Goal: Information Seeking & Learning: Check status

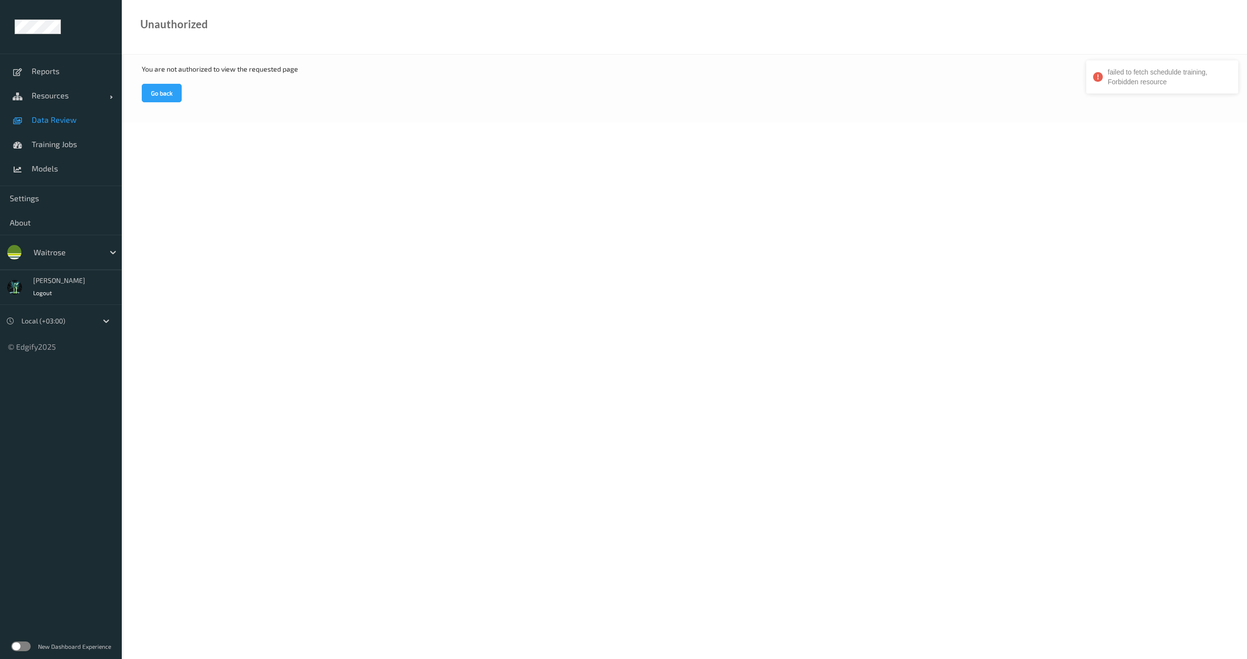
click at [53, 116] on span "Data Review" at bounding box center [72, 120] width 80 height 10
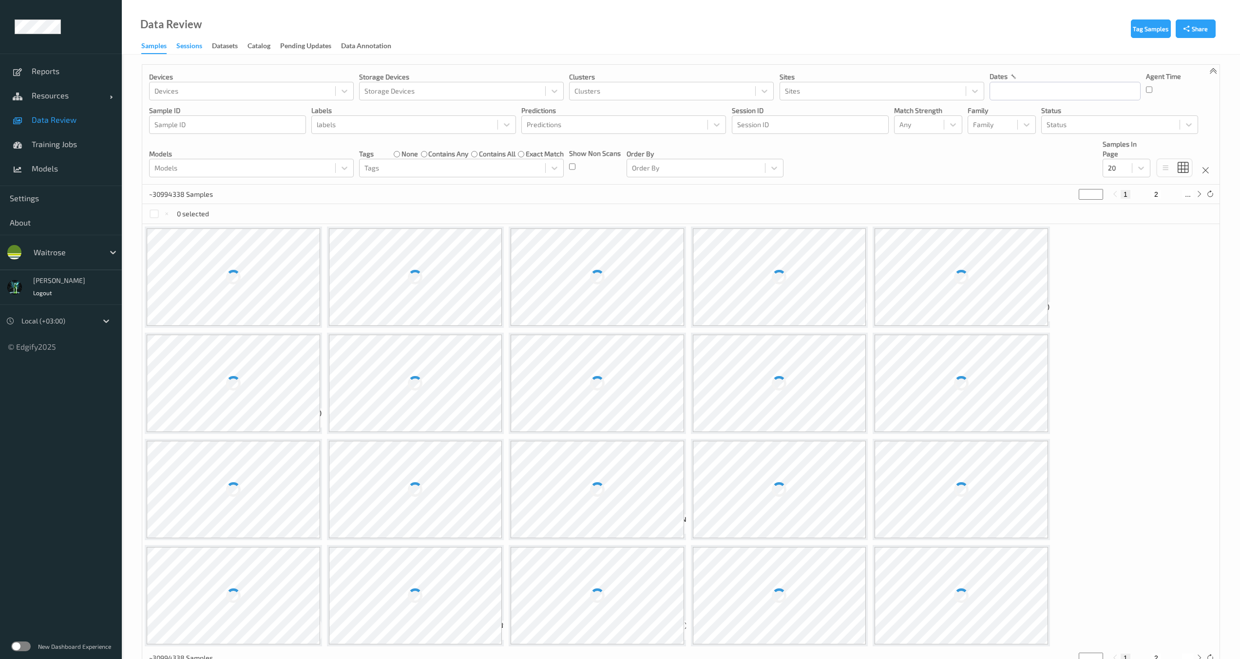
click at [191, 42] on div "Sessions" at bounding box center [189, 47] width 26 height 12
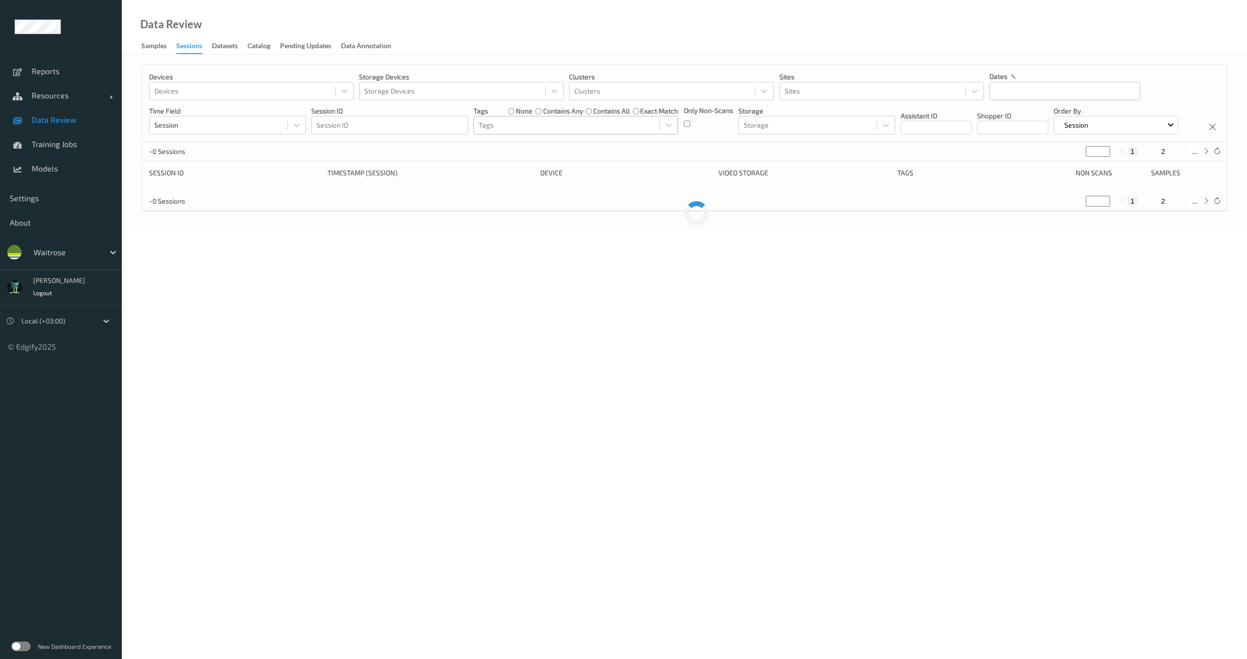
click at [593, 124] on div at bounding box center [567, 125] width 176 height 12
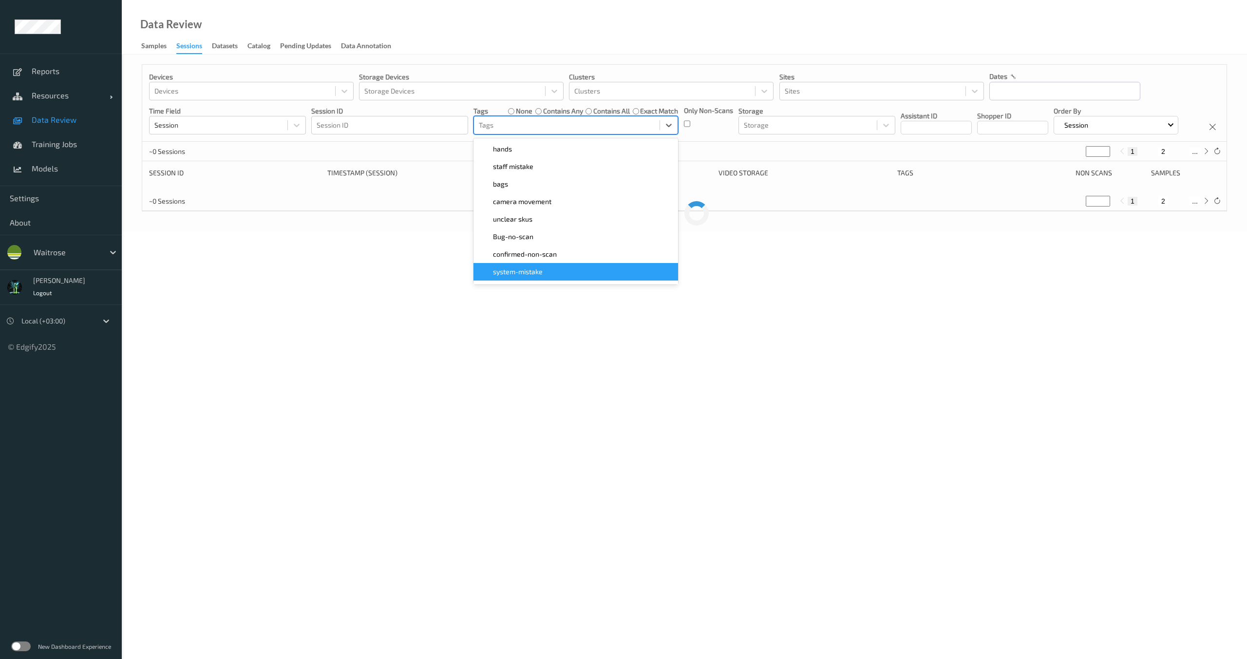
click at [546, 271] on div "system-mistake" at bounding box center [575, 272] width 193 height 10
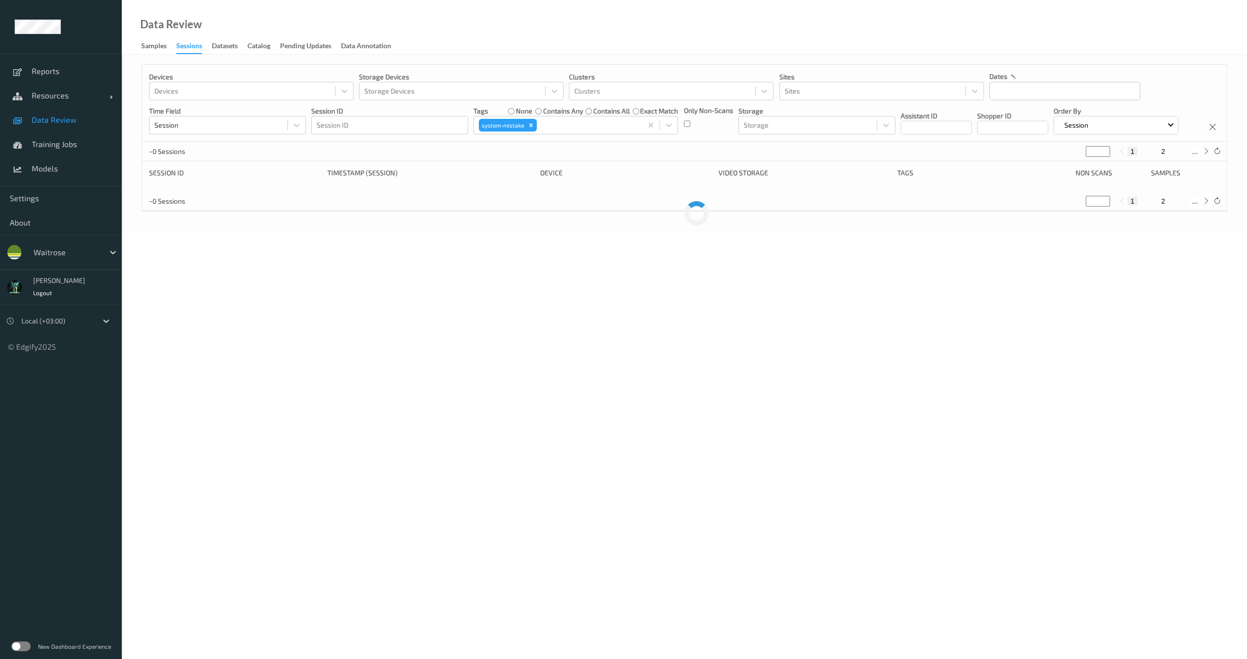
click at [346, 257] on body "Reports Resources Devices Clusters Sites Data Review Training Jobs Models Setti…" at bounding box center [623, 329] width 1247 height 659
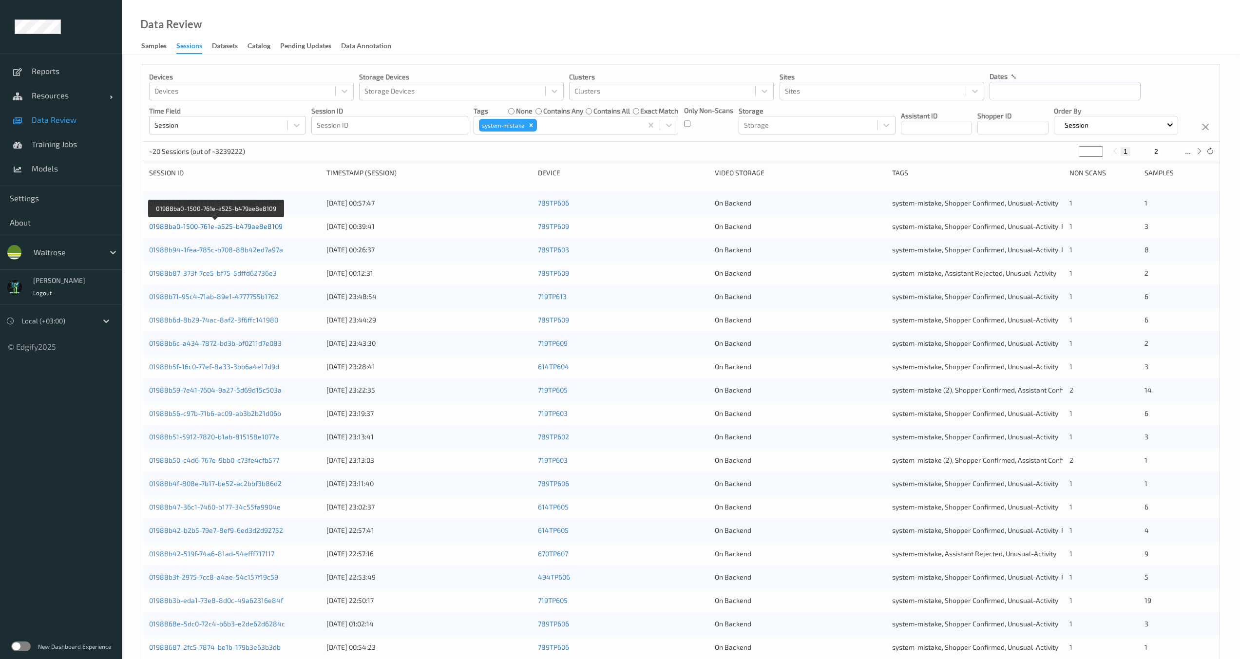
click at [245, 230] on link "01988ba0-1500-761e-a525-b479ae8e8109" at bounding box center [215, 226] width 133 height 8
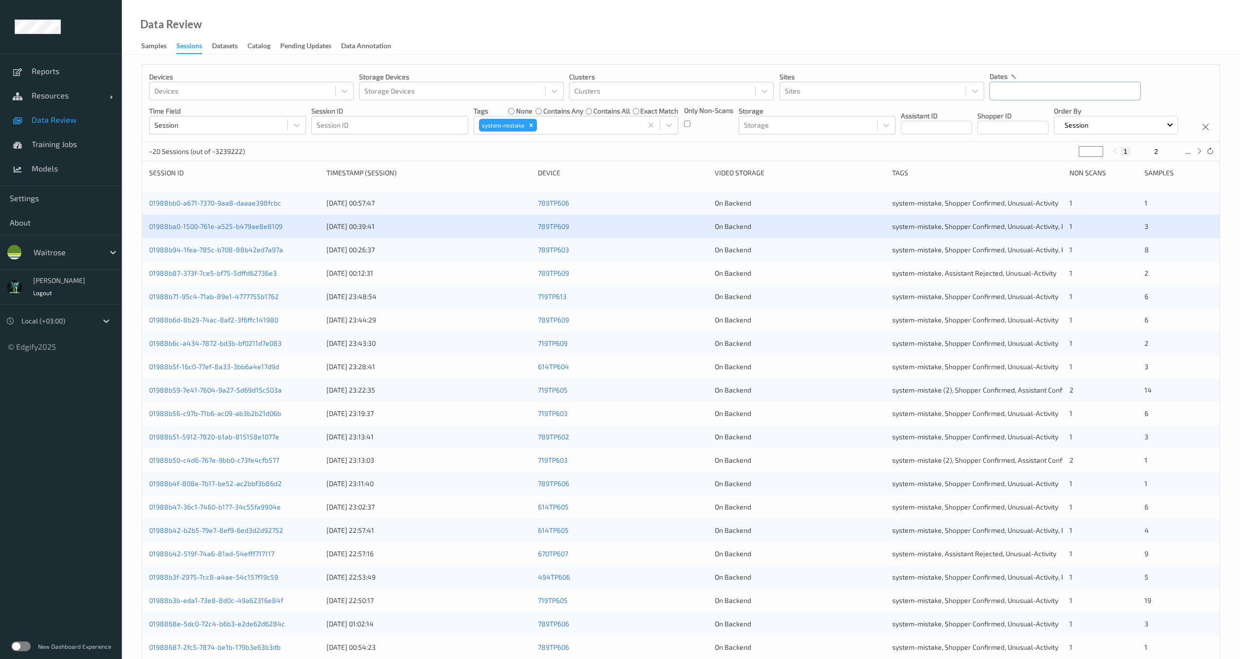
click at [1004, 91] on input "text" at bounding box center [1064, 91] width 151 height 19
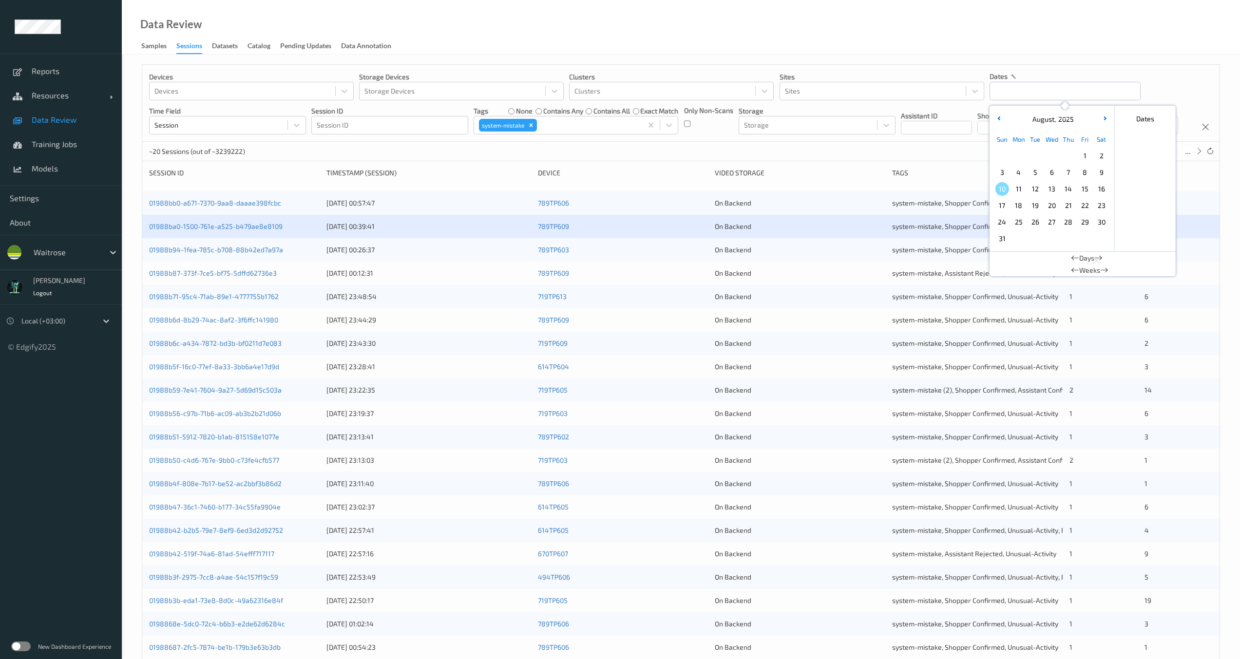
click at [1090, 158] on span "1" at bounding box center [1085, 156] width 14 height 14
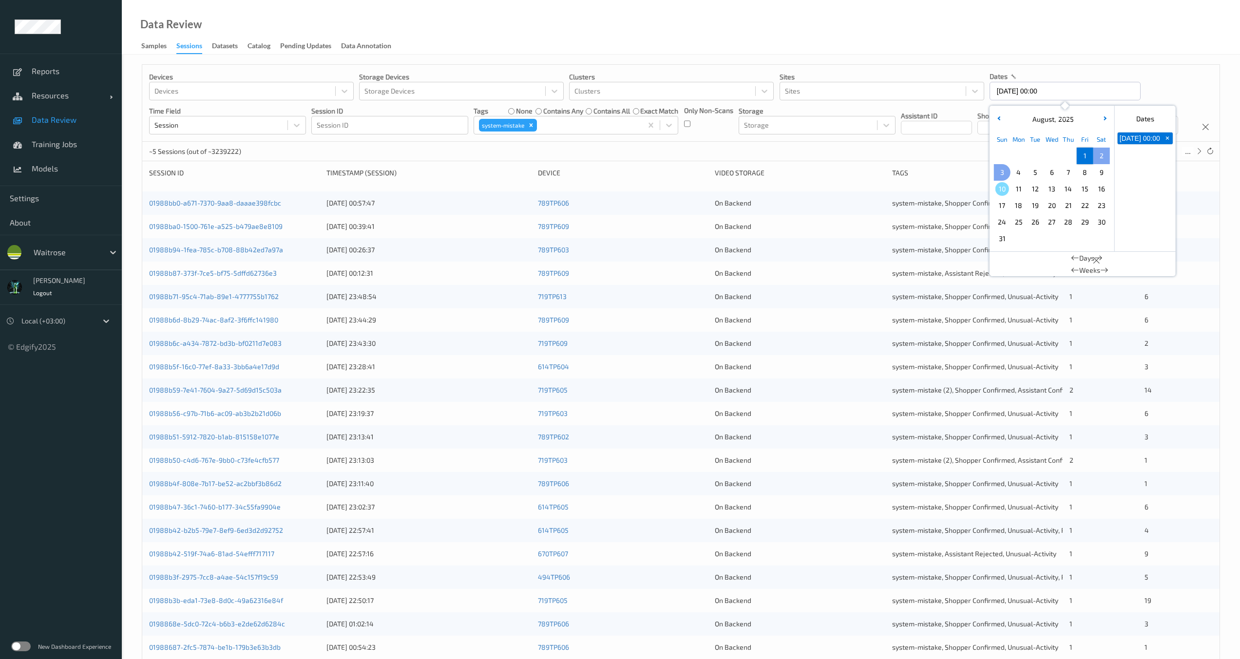
click at [1001, 171] on span "3" at bounding box center [1002, 173] width 14 height 14
type input "01/08/2025 00:00 -> 03/08/2025 23:59"
click at [896, 142] on div "Devices Devices Storage Devices Storage Devices Clusters Clusters Sites Sites d…" at bounding box center [680, 103] width 1077 height 77
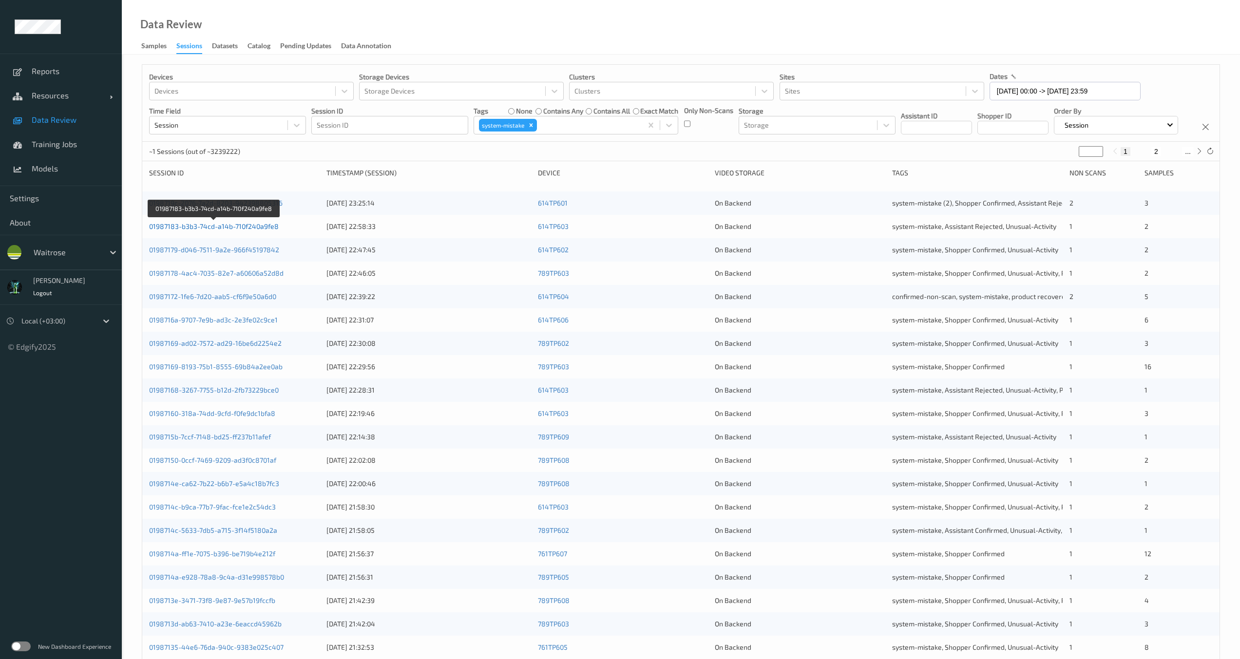
click at [231, 230] on link "01987183-b3b3-74cd-a14b-710f240a9fe8" at bounding box center [214, 226] width 130 height 8
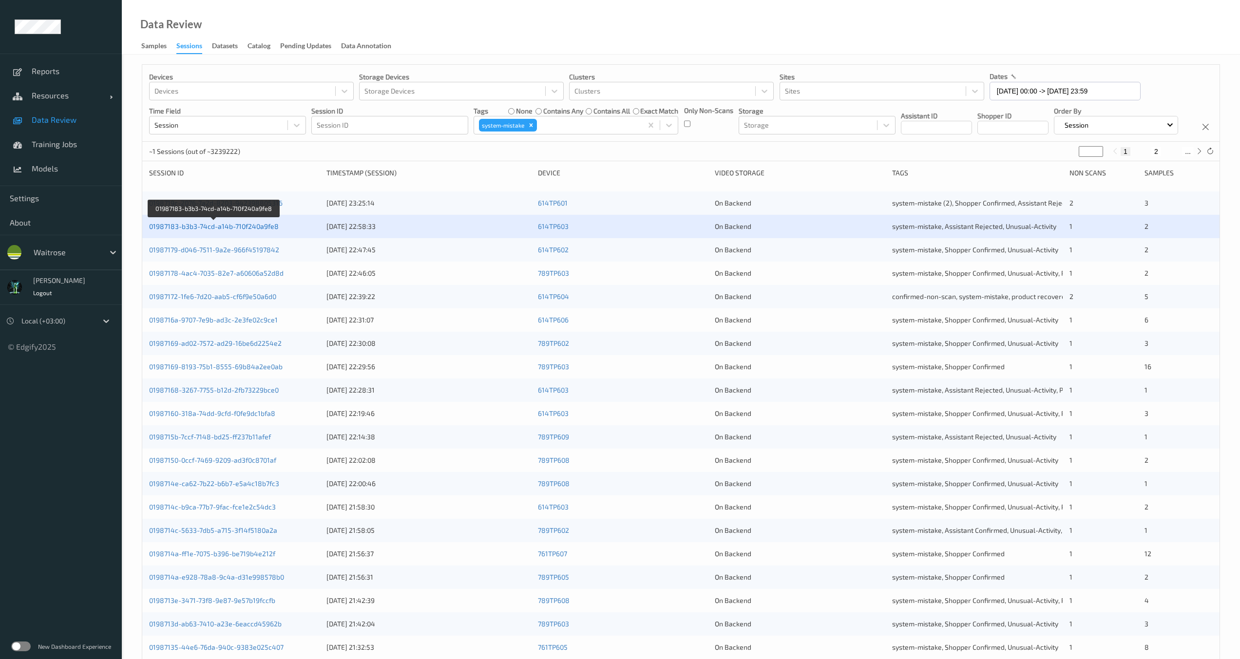
click at [213, 230] on link "01987183-b3b3-74cd-a14b-710f240a9fe8" at bounding box center [214, 226] width 130 height 8
click at [261, 207] on link "0198719c-2076-7a2d-8203-942398805316" at bounding box center [215, 203] width 133 height 8
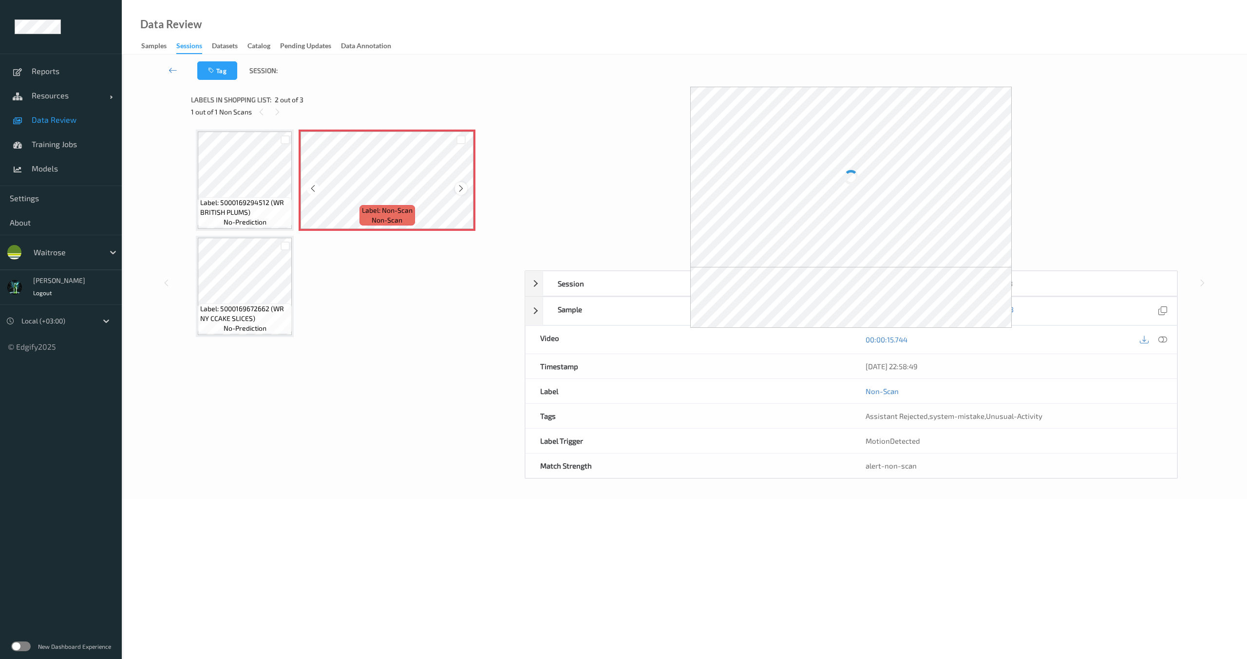
click at [458, 190] on icon at bounding box center [461, 188] width 8 height 9
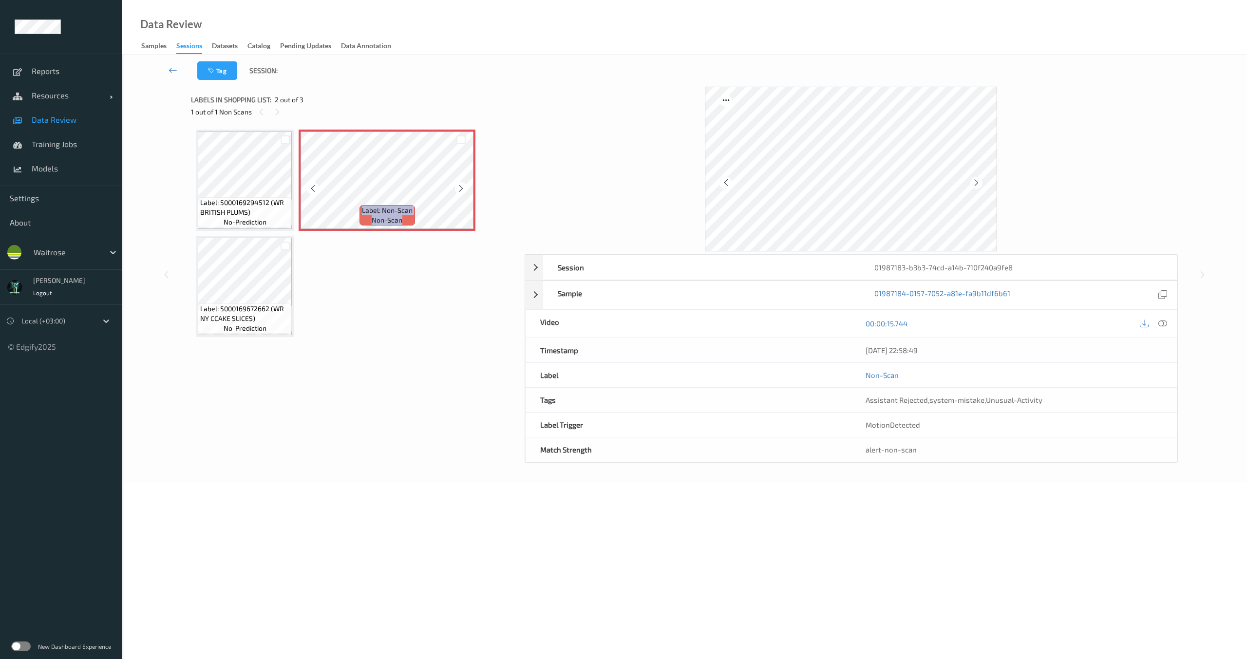
click at [458, 190] on icon at bounding box center [461, 188] width 8 height 9
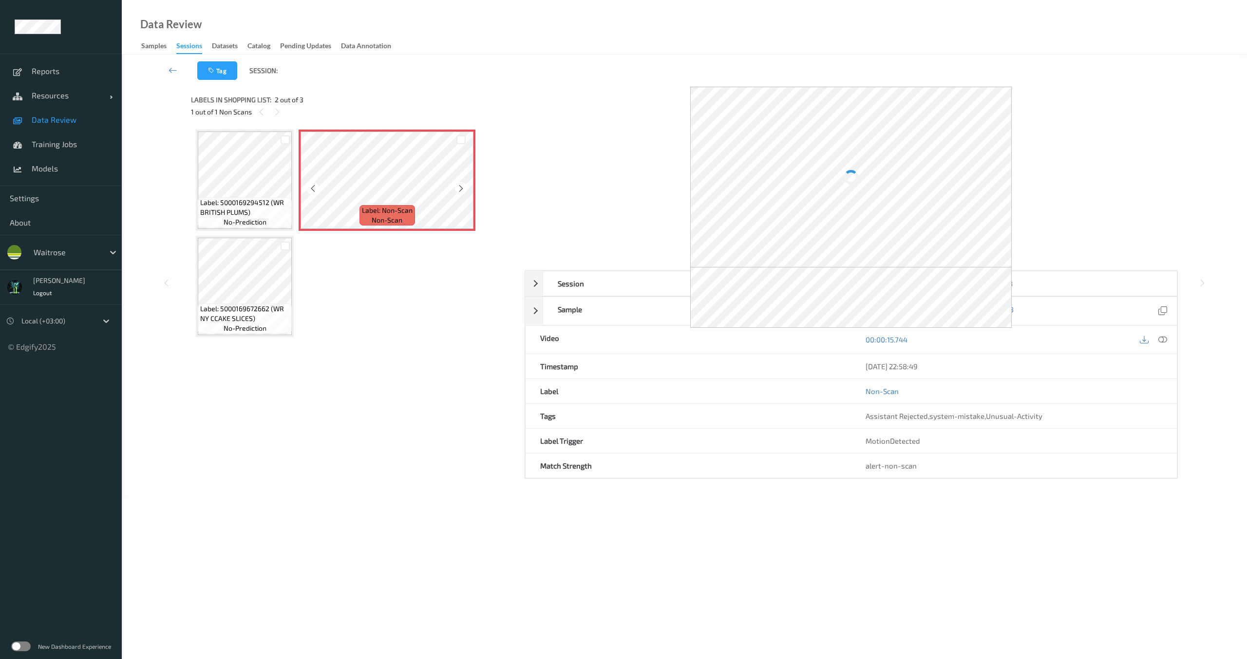
click at [458, 190] on icon at bounding box center [461, 188] width 8 height 9
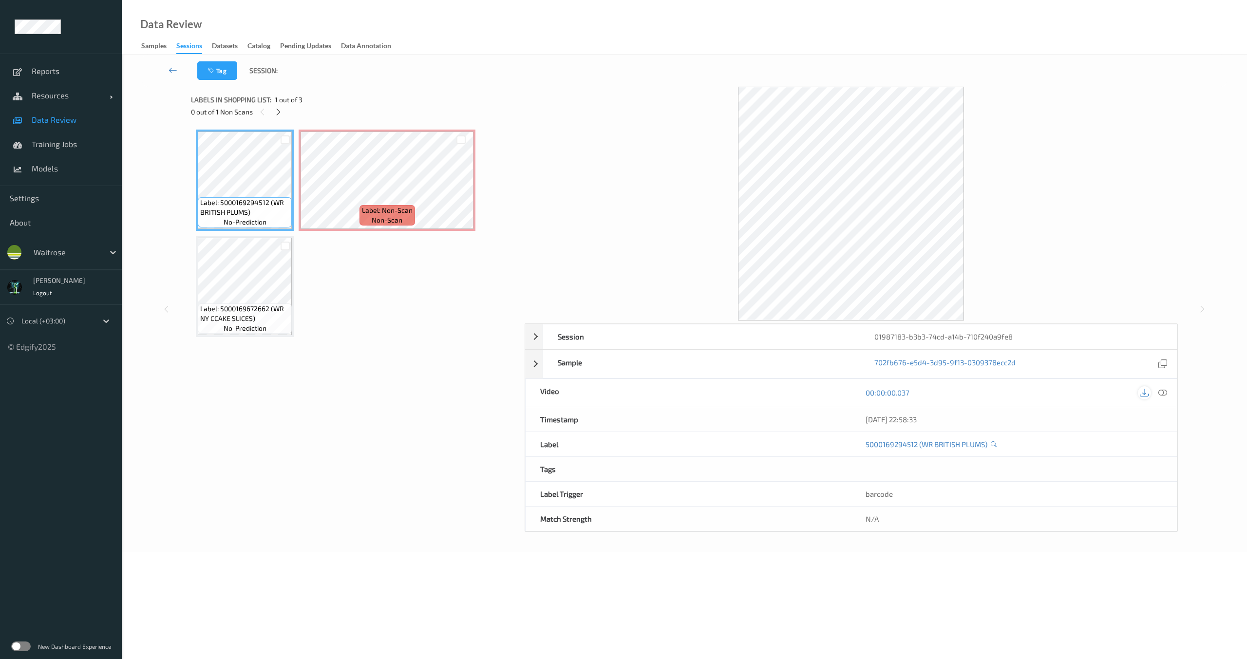
click at [1144, 391] on icon at bounding box center [1144, 392] width 9 height 9
click at [1143, 392] on icon at bounding box center [1144, 392] width 9 height 9
click at [532, 337] on div "Session 01987183-b3b3-74cd-a14b-710f240a9fe8" at bounding box center [851, 336] width 652 height 25
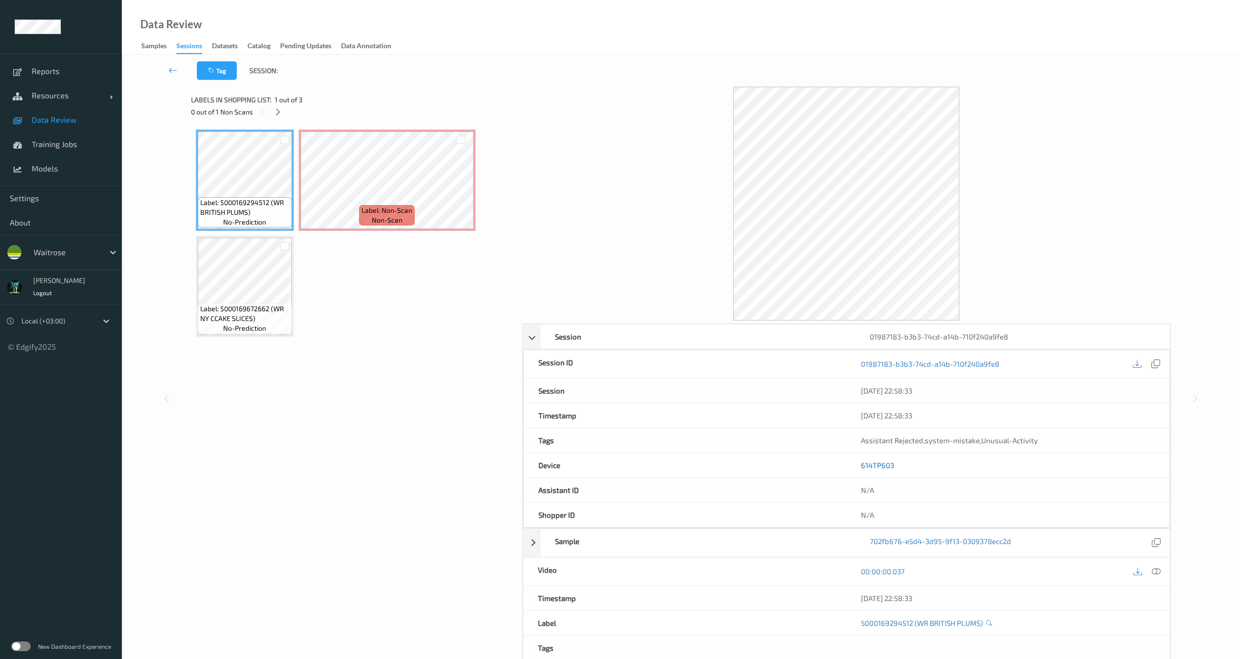
click at [887, 464] on link "614TP603" at bounding box center [877, 465] width 33 height 9
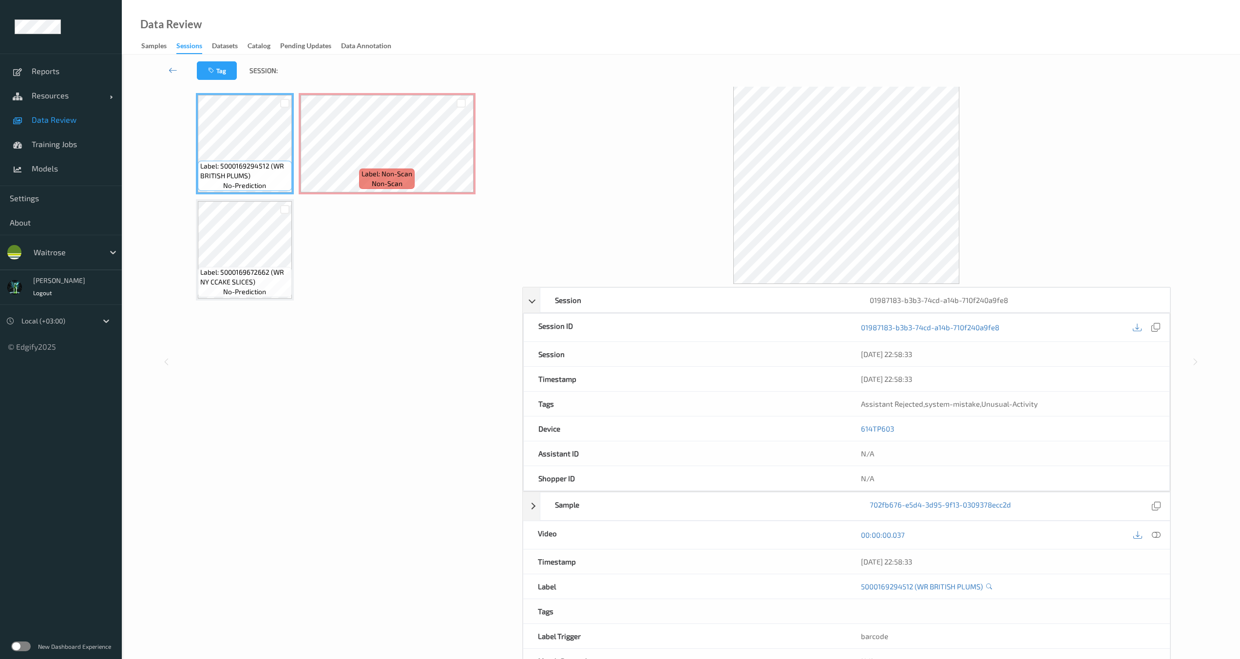
scroll to position [72, 0]
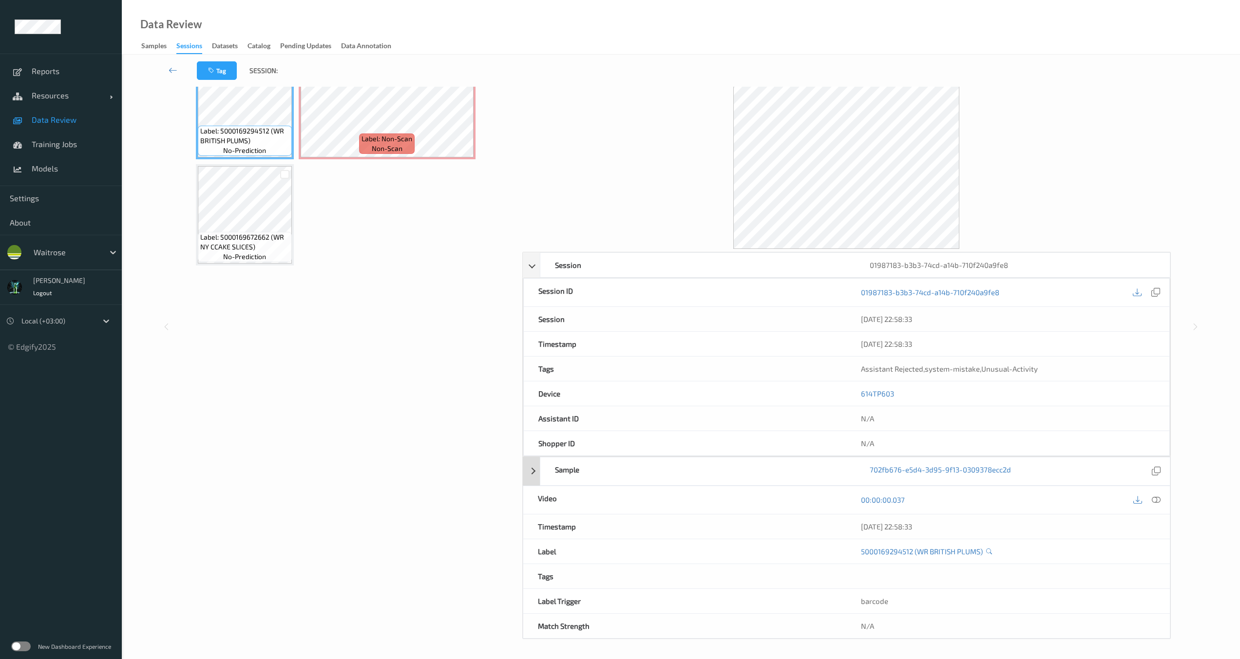
click at [530, 470] on div "Sample 702fb676-e5d4-3d95-9f13-0309378ecc2d" at bounding box center [847, 471] width 648 height 29
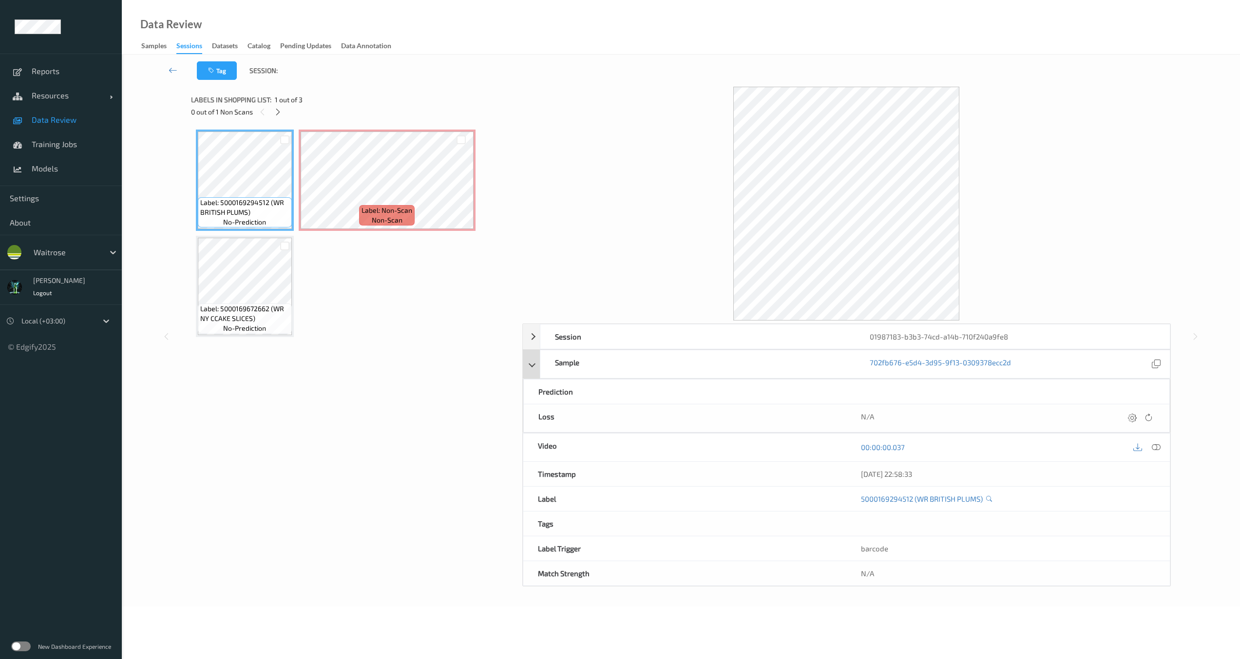
scroll to position [0, 0]
drag, startPoint x: 537, startPoint y: 372, endPoint x: 537, endPoint y: 366, distance: 5.8
click at [536, 372] on div "Sample 702fb676-e5d4-3d95-9f13-0309378ecc2d" at bounding box center [851, 364] width 652 height 29
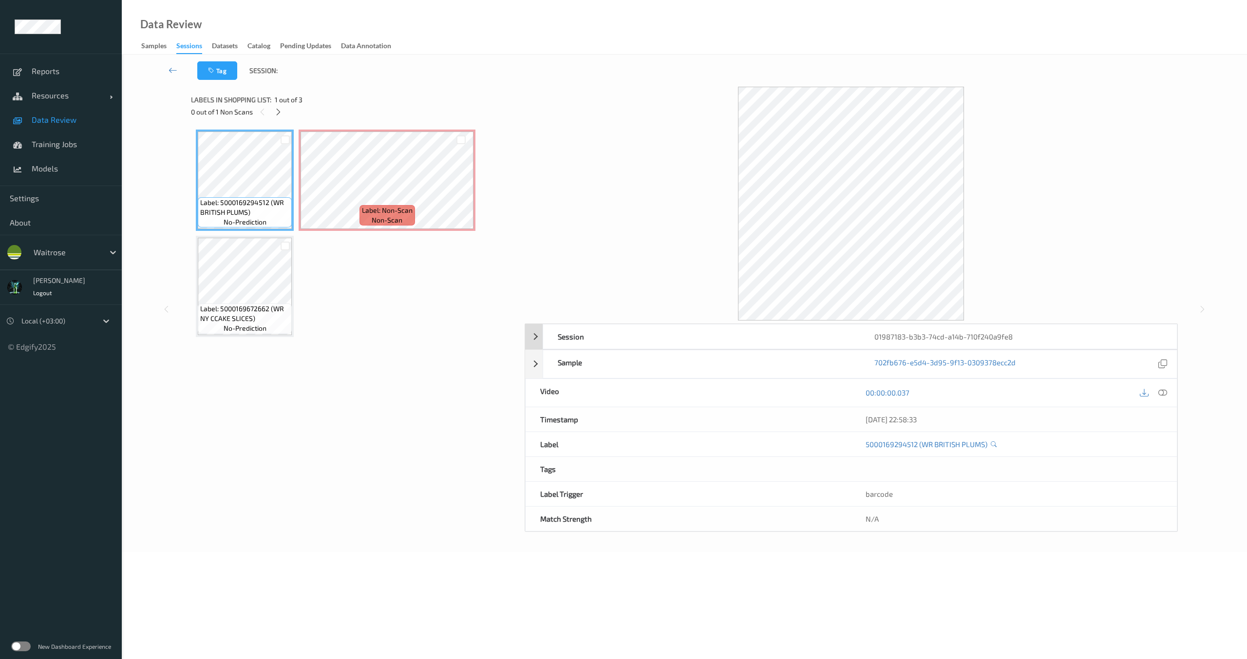
click at [538, 339] on div "Session 01987183-b3b3-74cd-a14b-710f240a9fe8" at bounding box center [851, 336] width 652 height 25
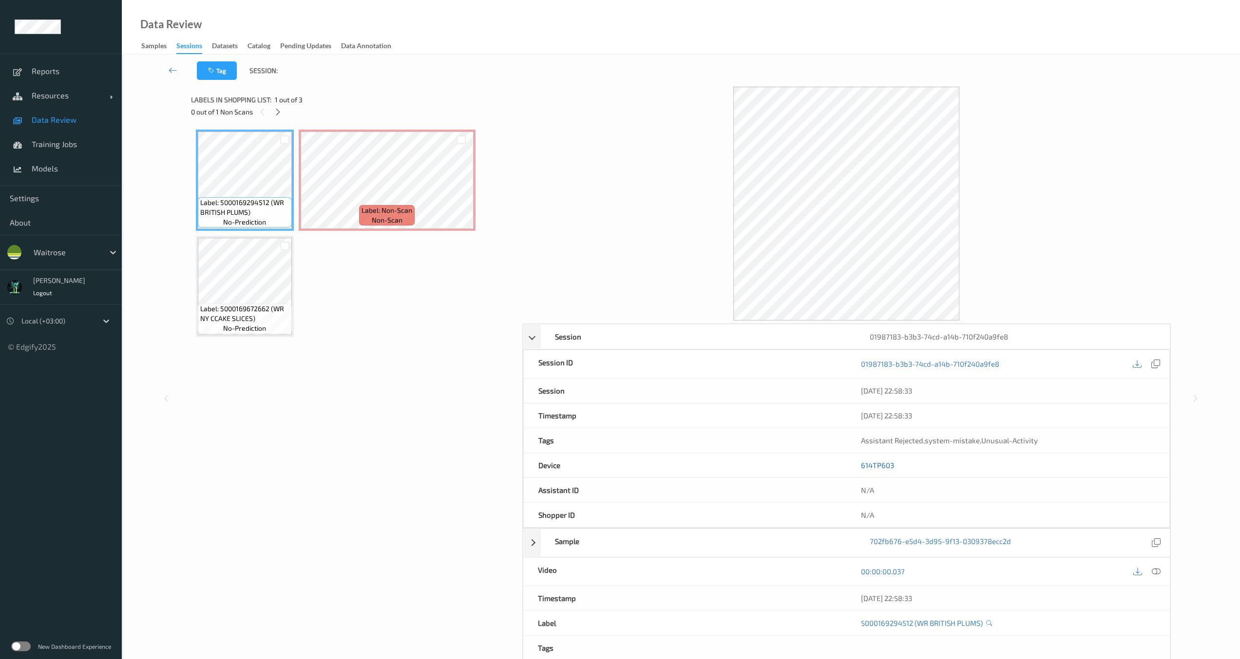
click at [870, 464] on link "614TP603" at bounding box center [877, 465] width 33 height 9
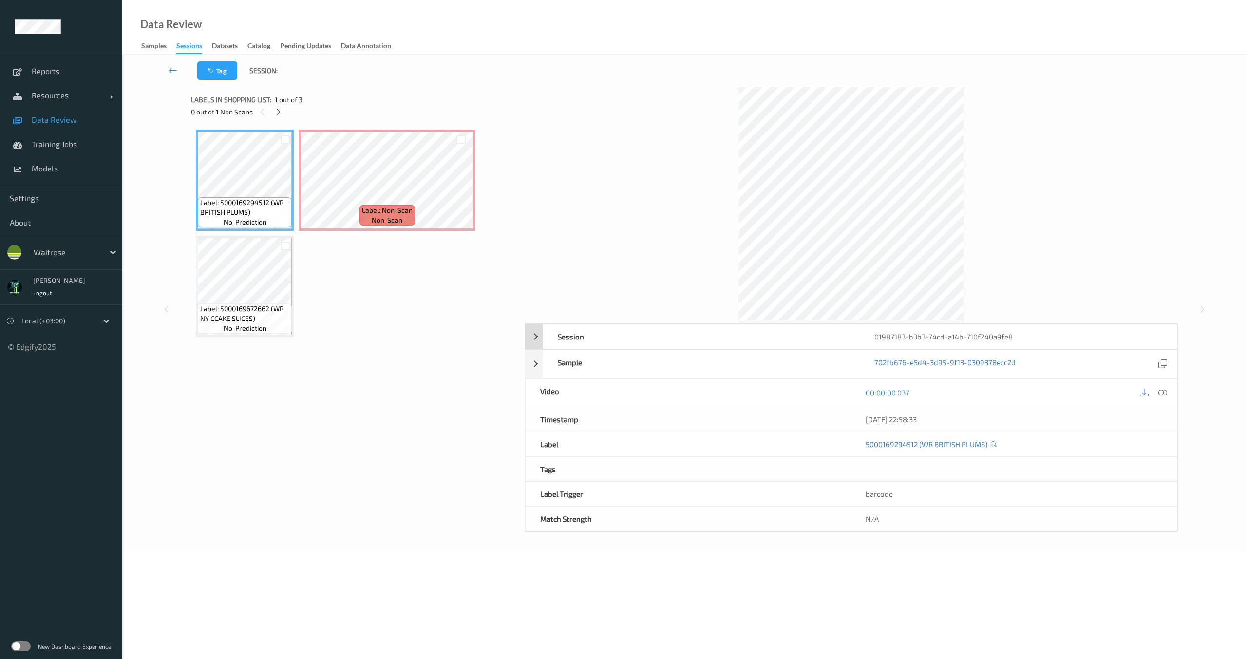
click at [720, 348] on div "Session" at bounding box center [701, 336] width 317 height 24
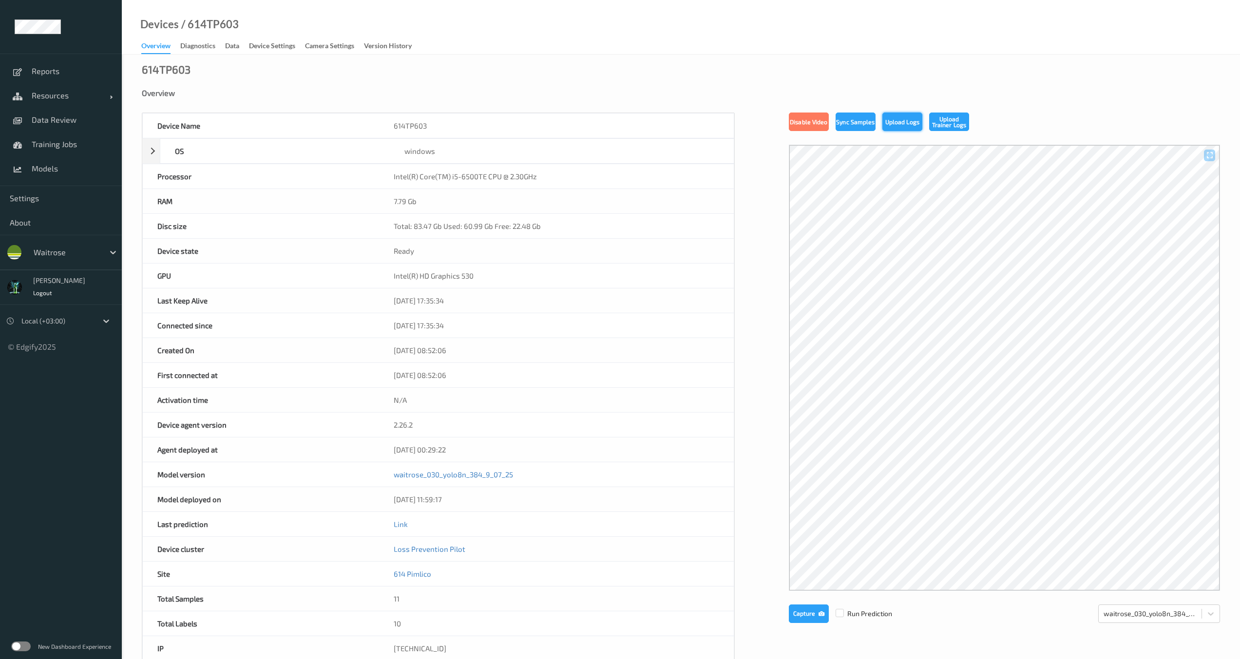
click at [901, 123] on button "Upload Logs" at bounding box center [902, 122] width 40 height 19
click at [170, 72] on div "614TP603" at bounding box center [166, 69] width 49 height 10
copy div "614TP603"
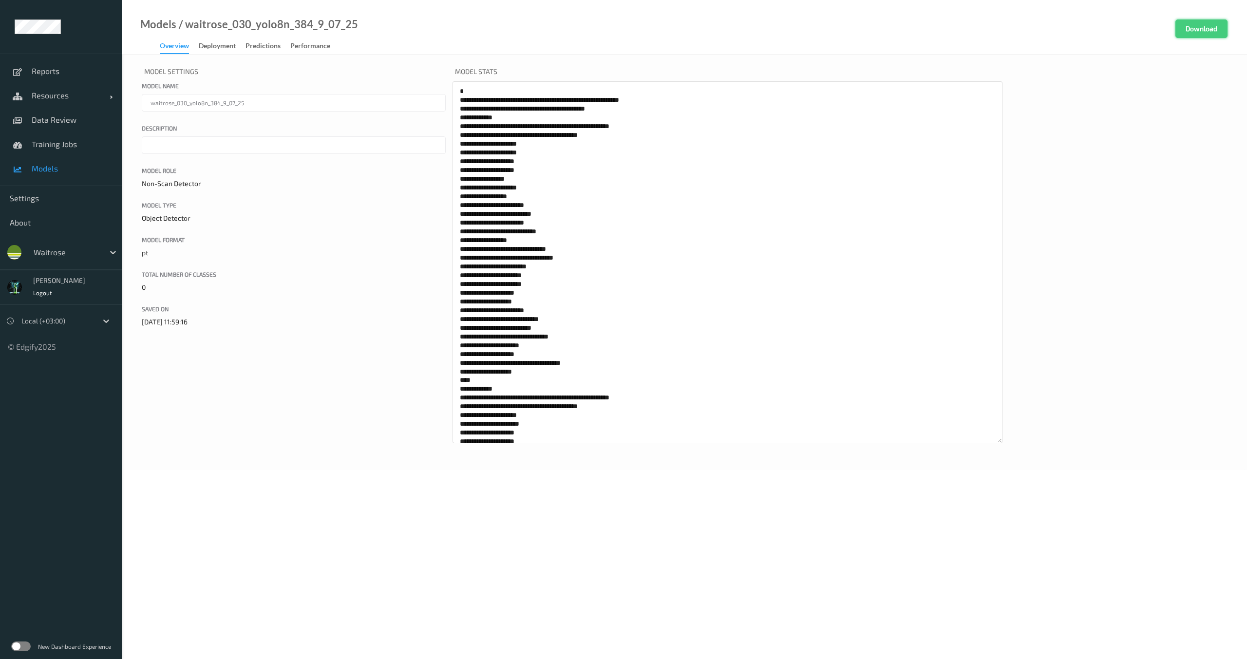
click at [1220, 32] on button "Download" at bounding box center [1201, 28] width 52 height 19
